Goal: Register for event/course

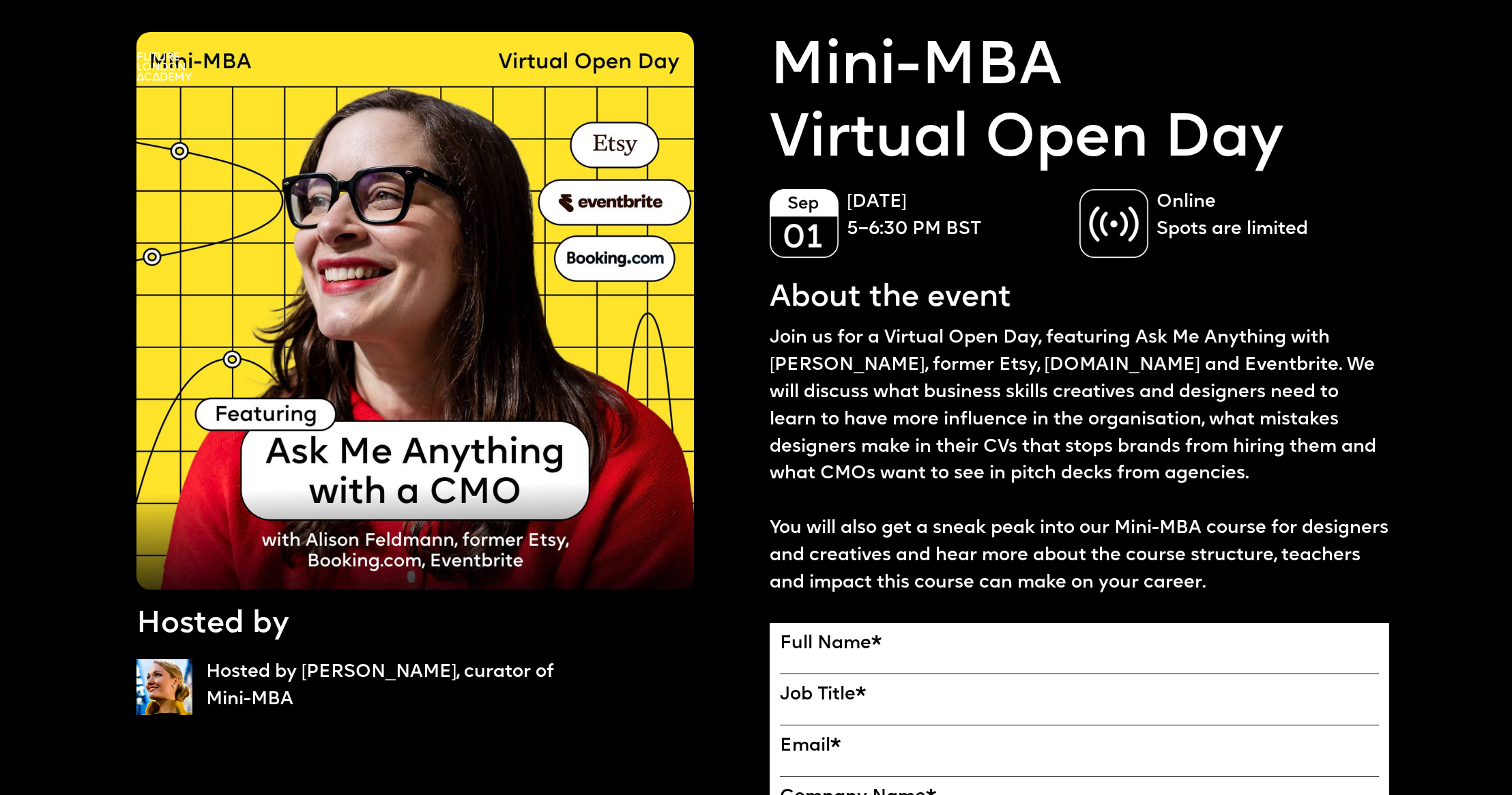
scroll to position [220, 0]
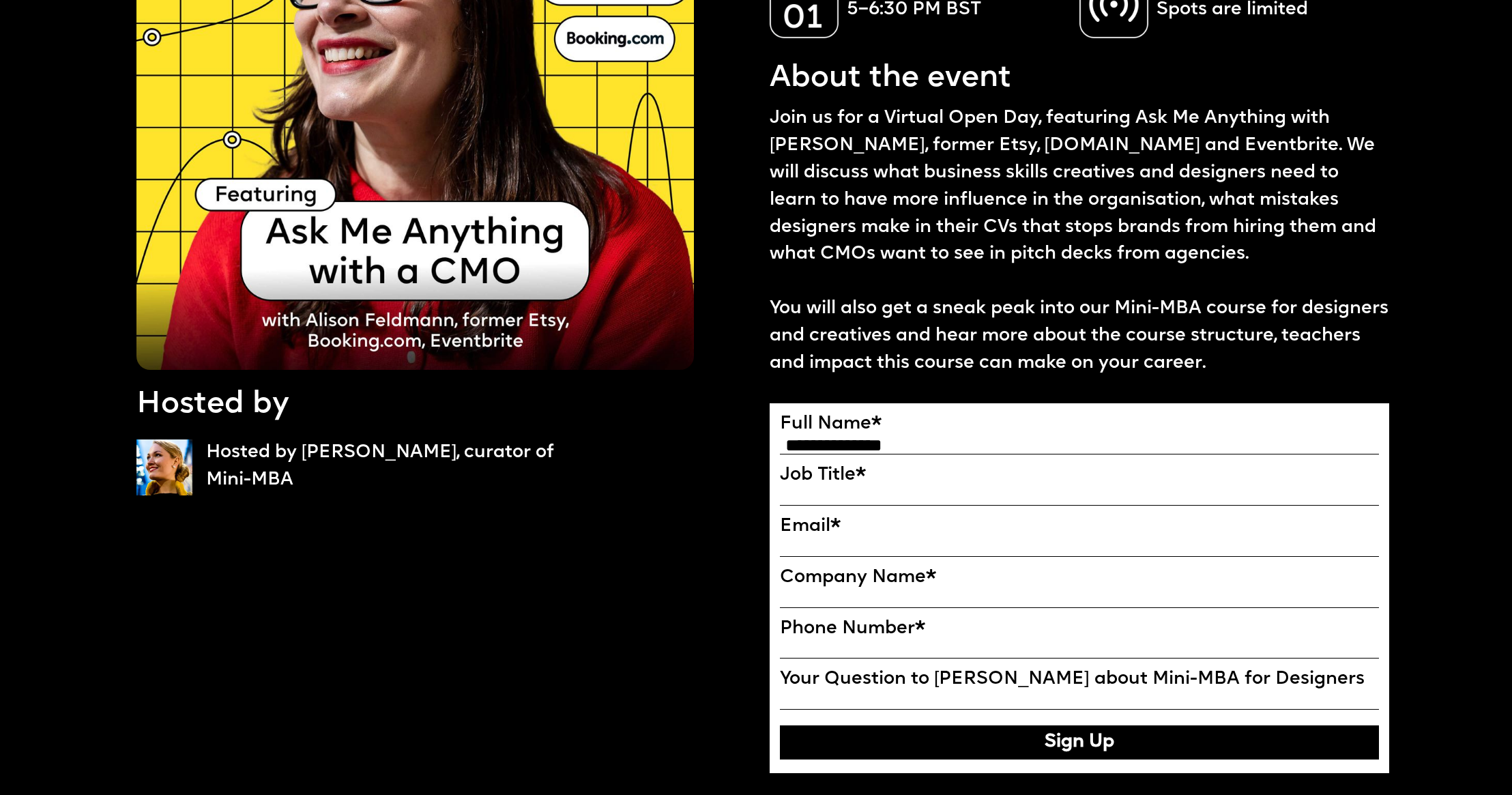
type input "**********"
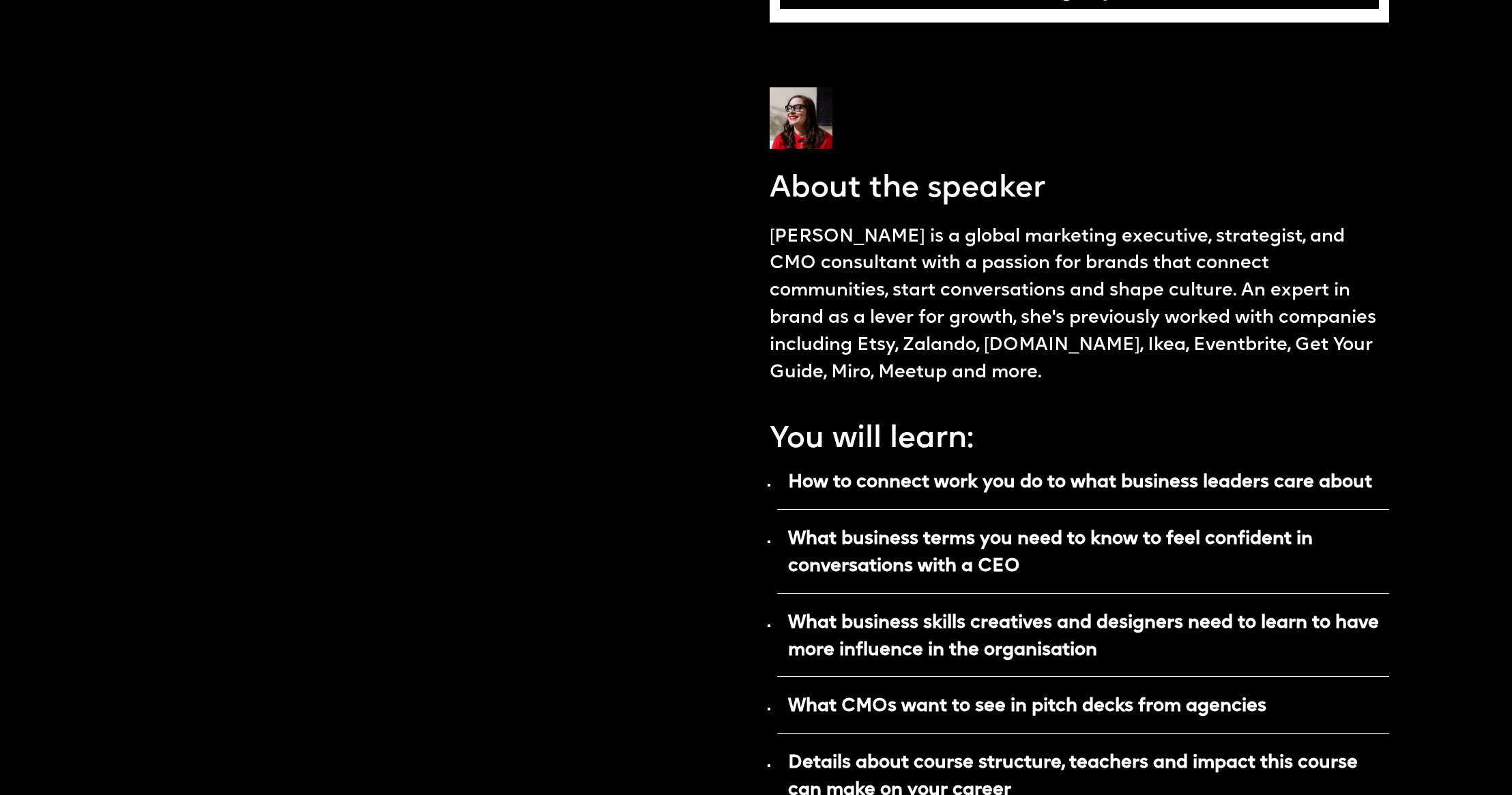
scroll to position [806, 0]
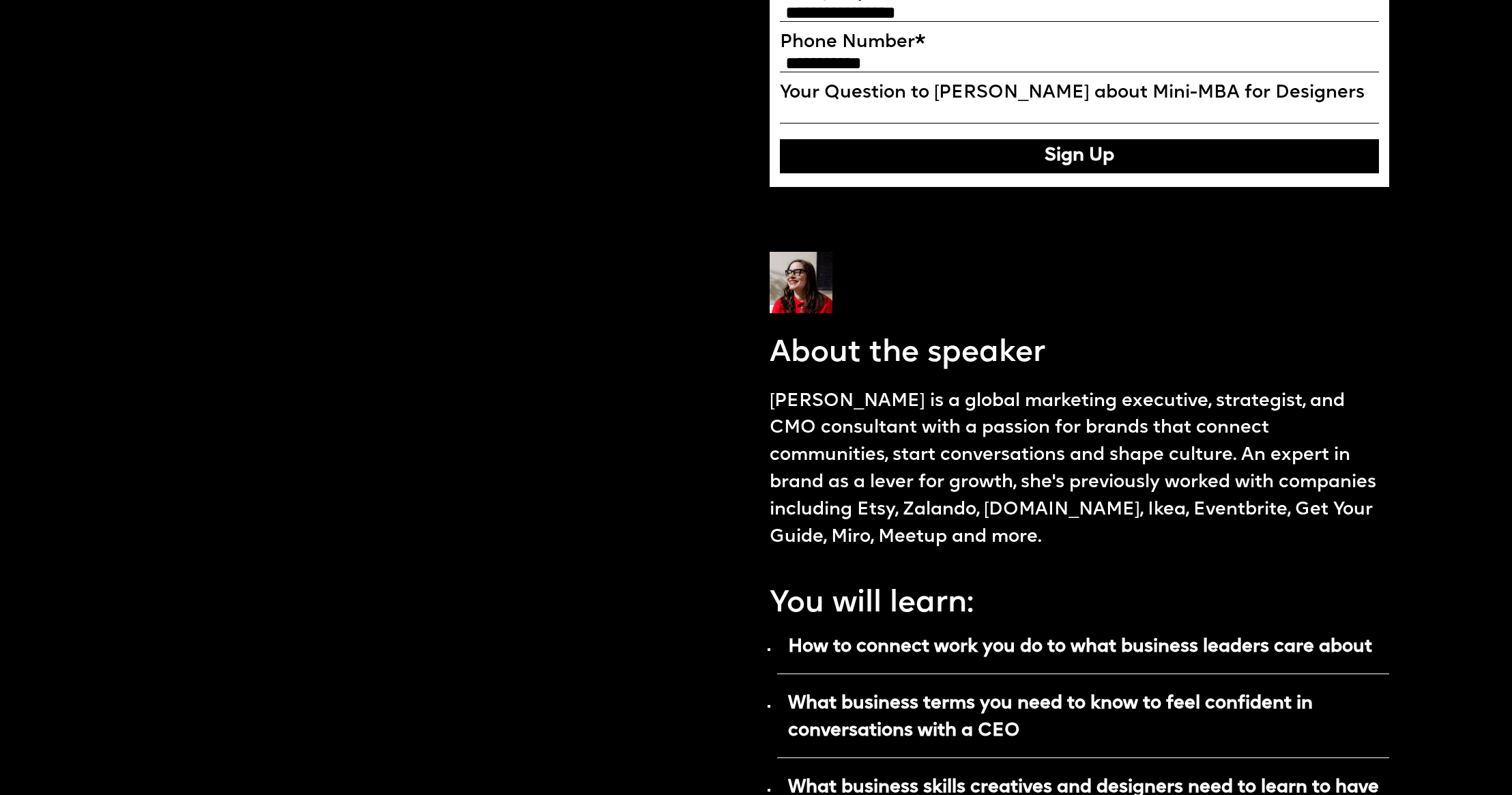
type input "**********"
click at [973, 162] on button "Sign Up" at bounding box center [1079, 156] width 599 height 34
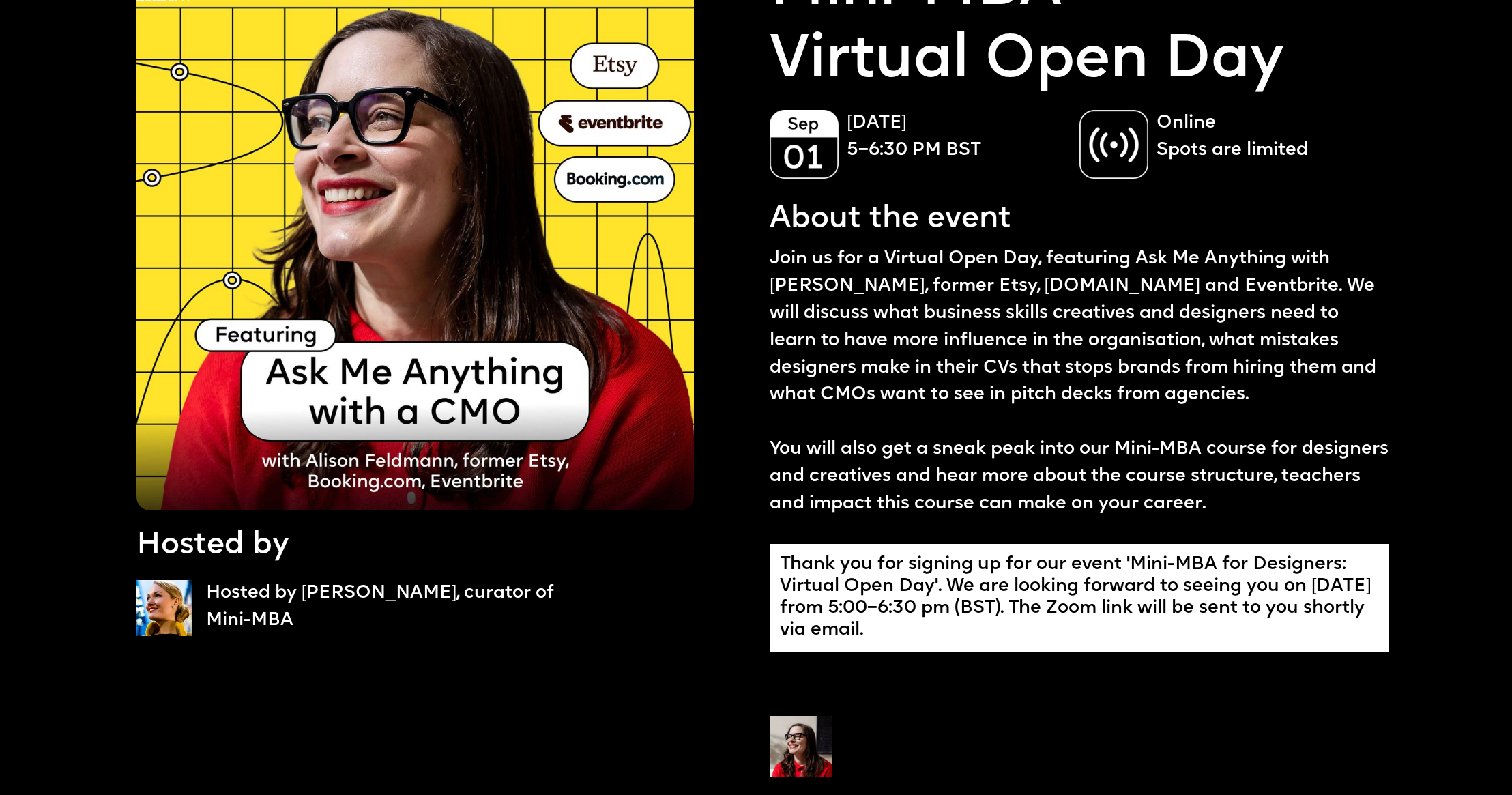
scroll to position [0, 0]
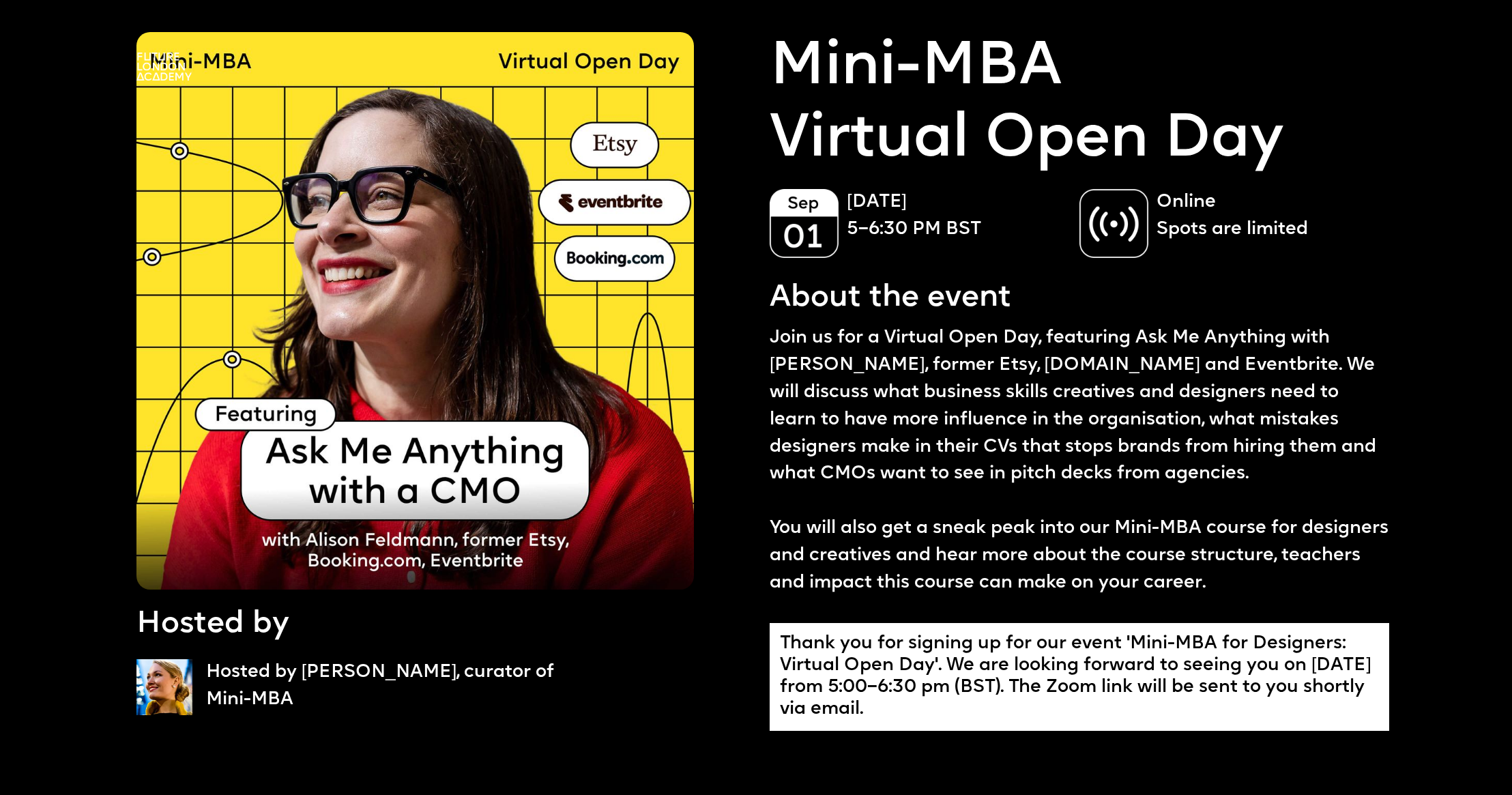
click at [162, 58] on img at bounding box center [164, 67] width 56 height 28
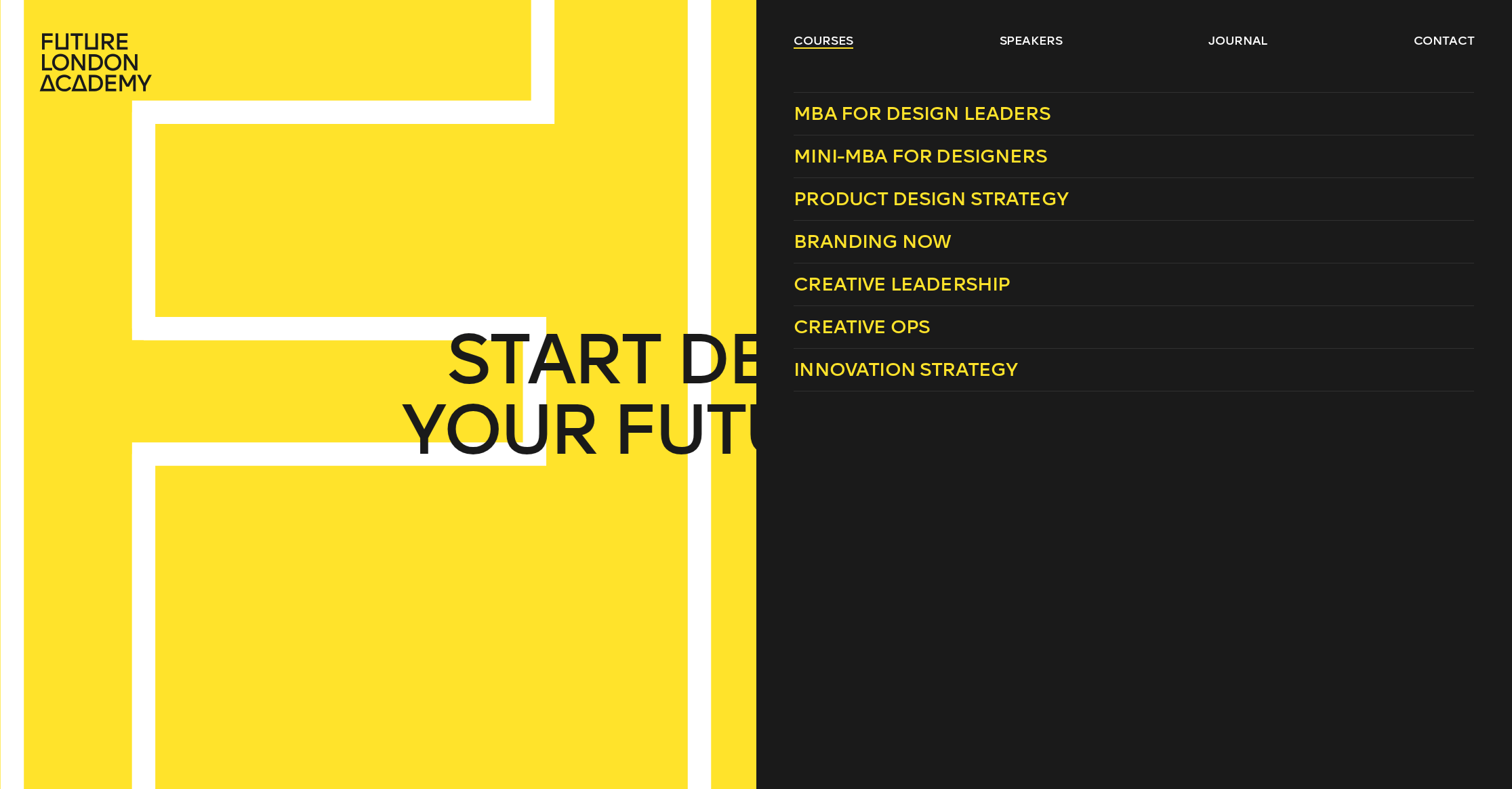
click at [829, 37] on link "courses" at bounding box center [823, 40] width 60 height 16
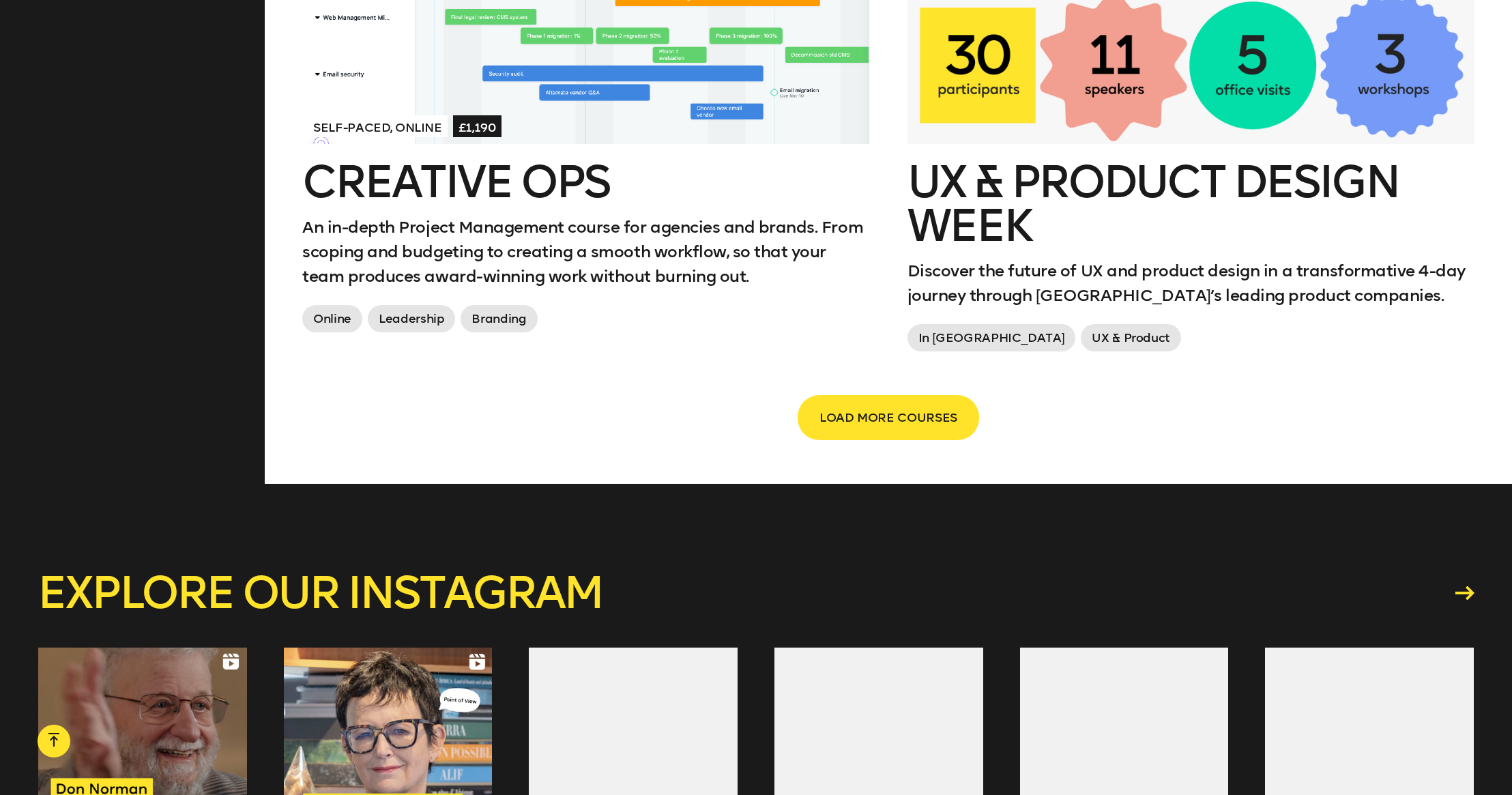
scroll to position [2721, 0]
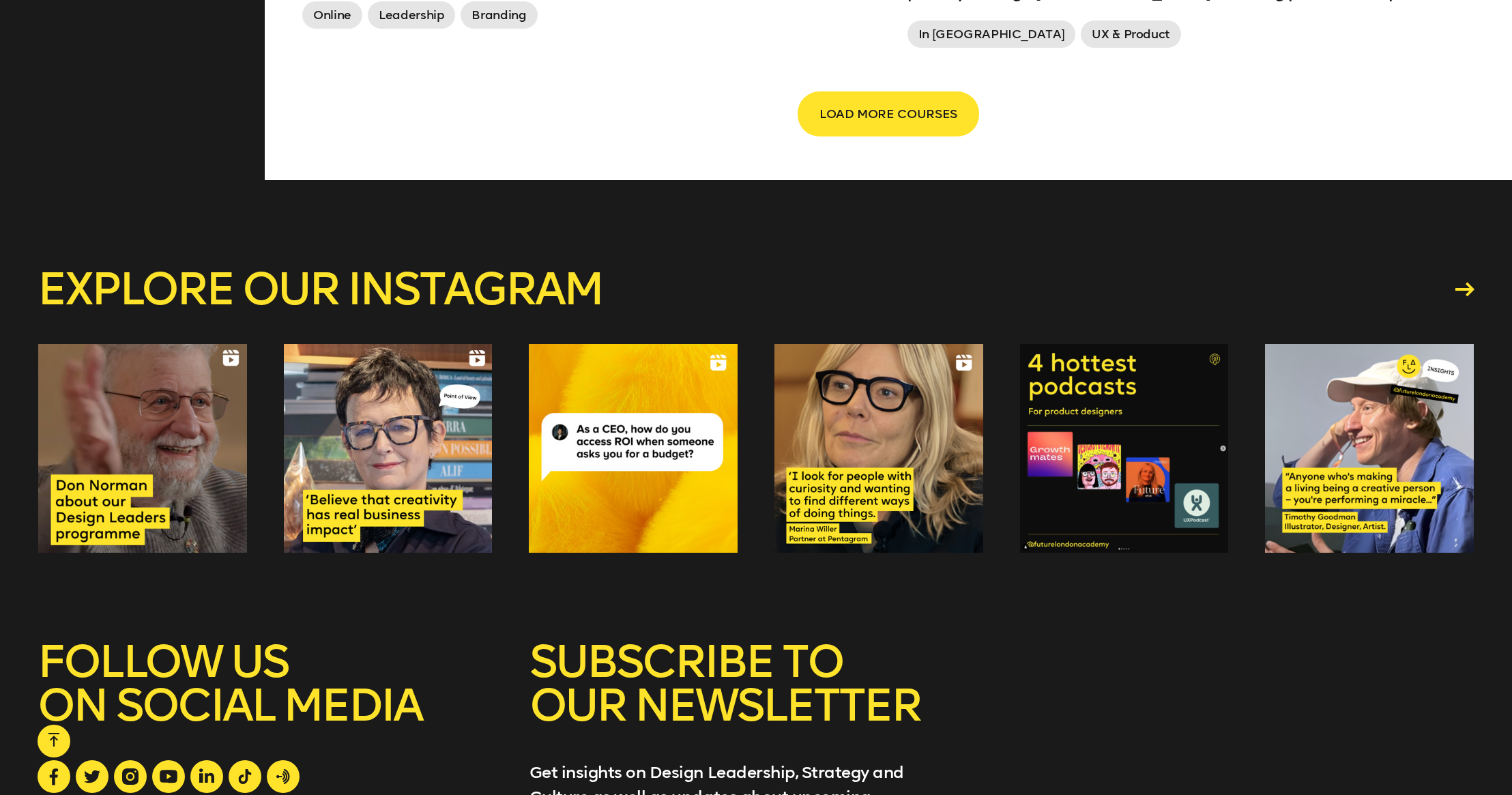
click at [176, 437] on div at bounding box center [143, 448] width 209 height 209
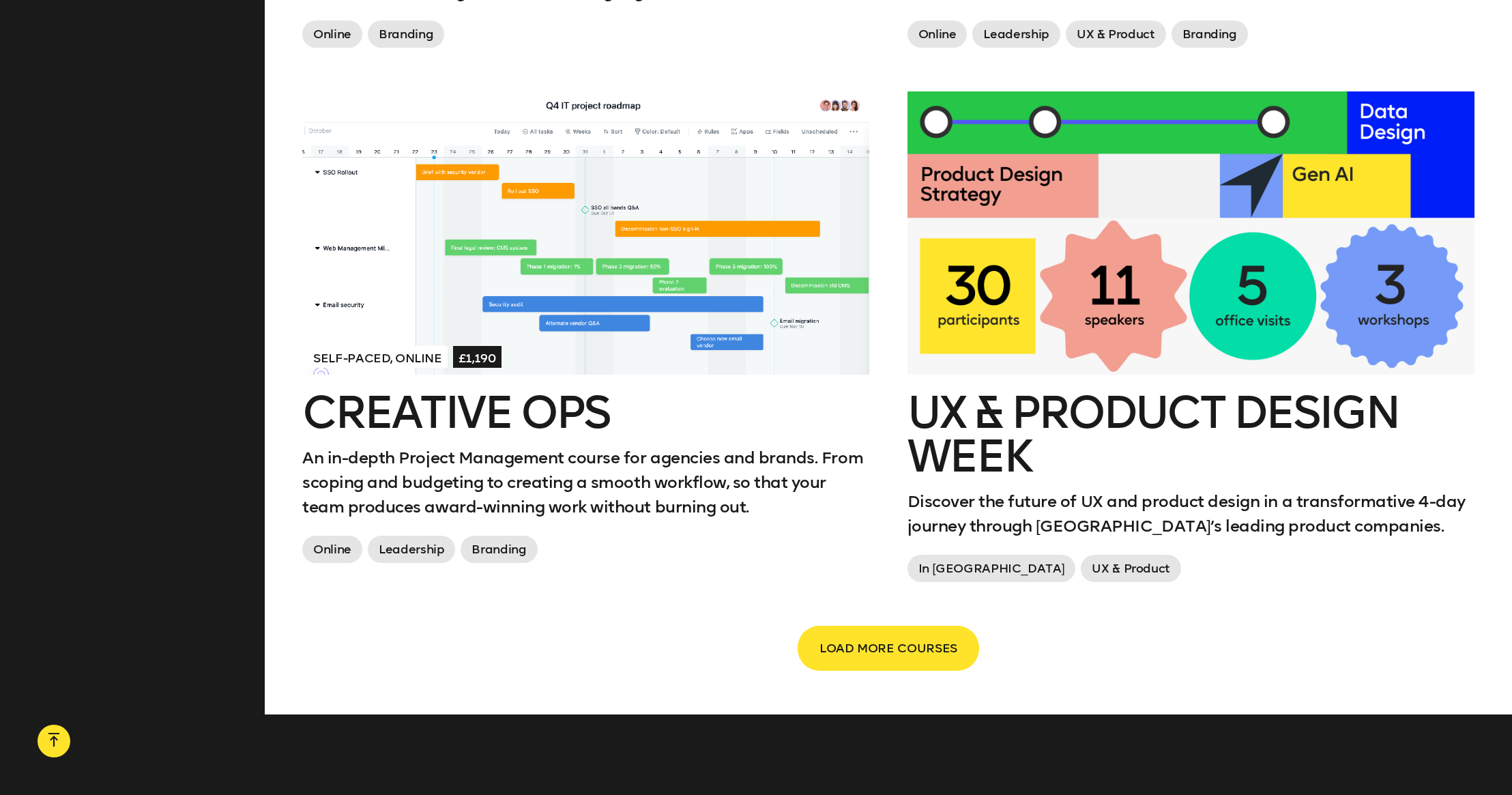
scroll to position [2020, 0]
